Goal: Information Seeking & Learning: Learn about a topic

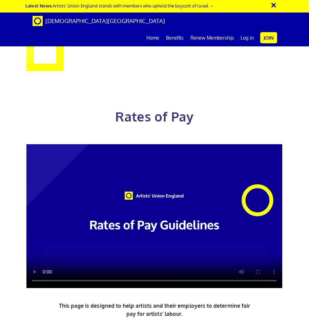
scroll to position [0, 12]
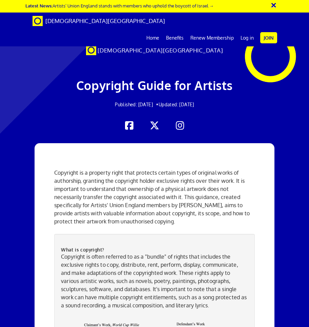
scroll to position [1170, 0]
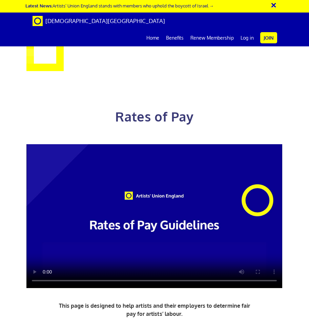
scroll to position [244, 0]
